Goal: Information Seeking & Learning: Learn about a topic

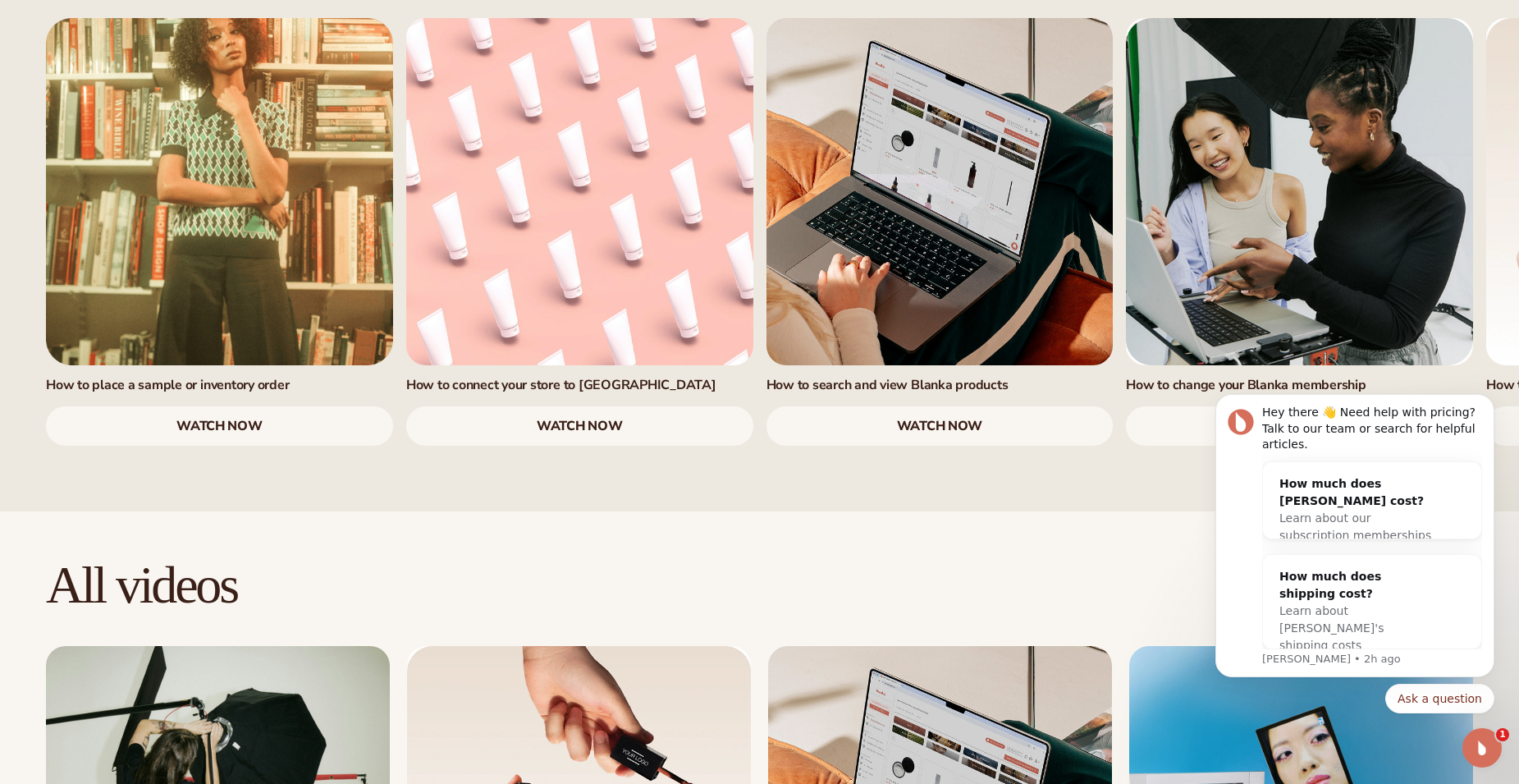
scroll to position [1723, 0]
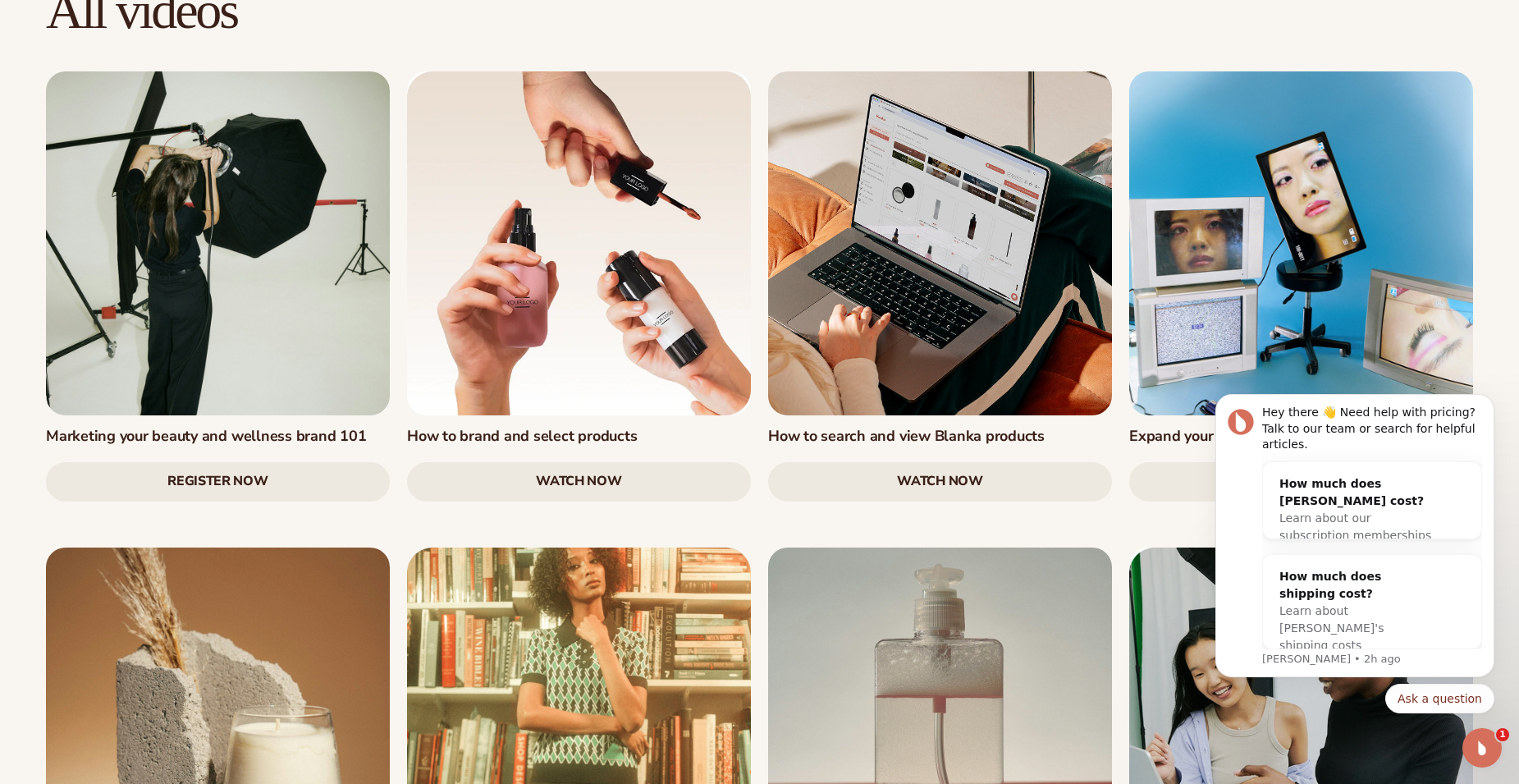
click at [985, 462] on link "watch now" at bounding box center [940, 481] width 344 height 39
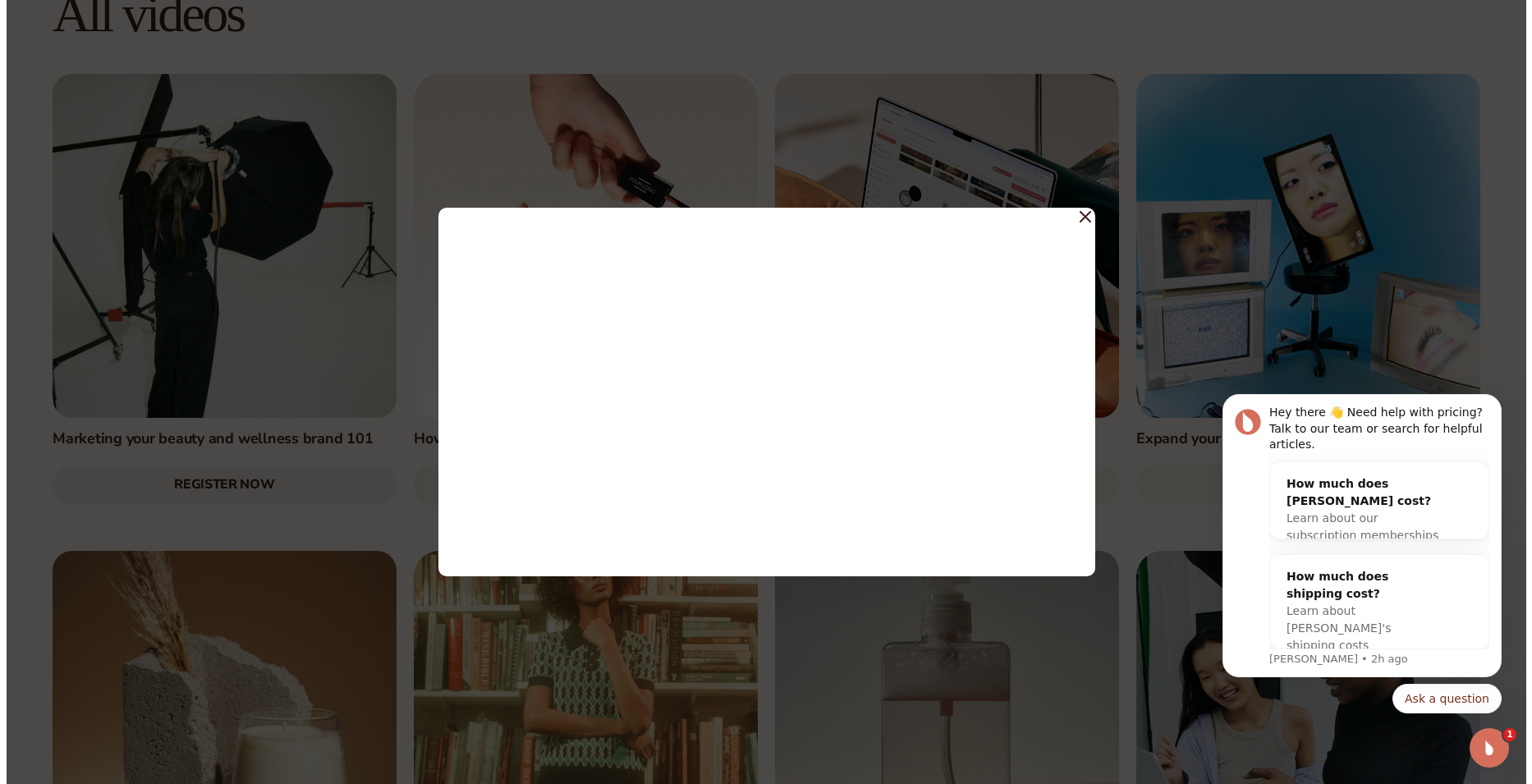
scroll to position [1726, 0]
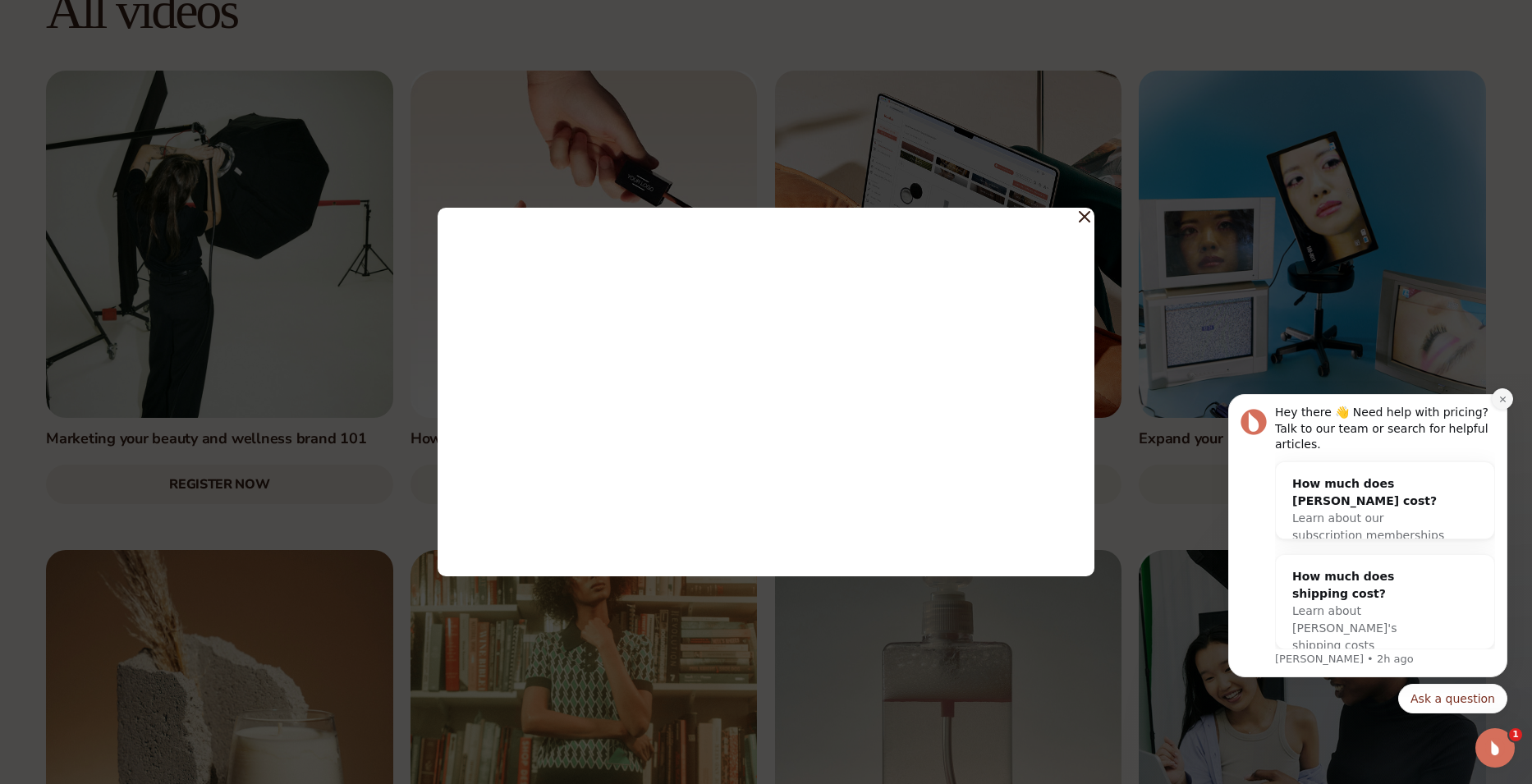
click at [1499, 403] on icon "Dismiss notification" at bounding box center [1503, 399] width 9 height 9
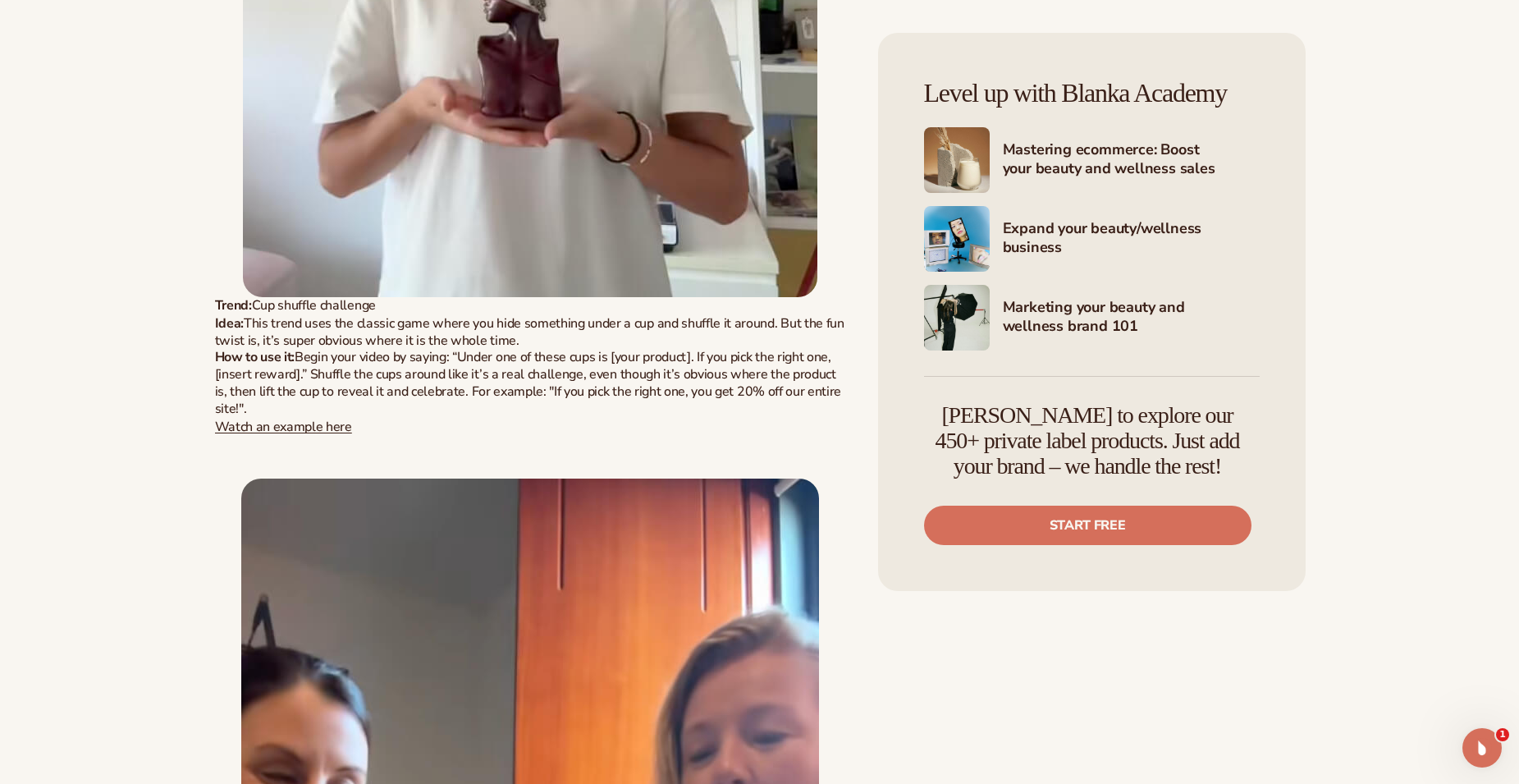
scroll to position [5662, 0]
